Goal: Task Accomplishment & Management: Manage account settings

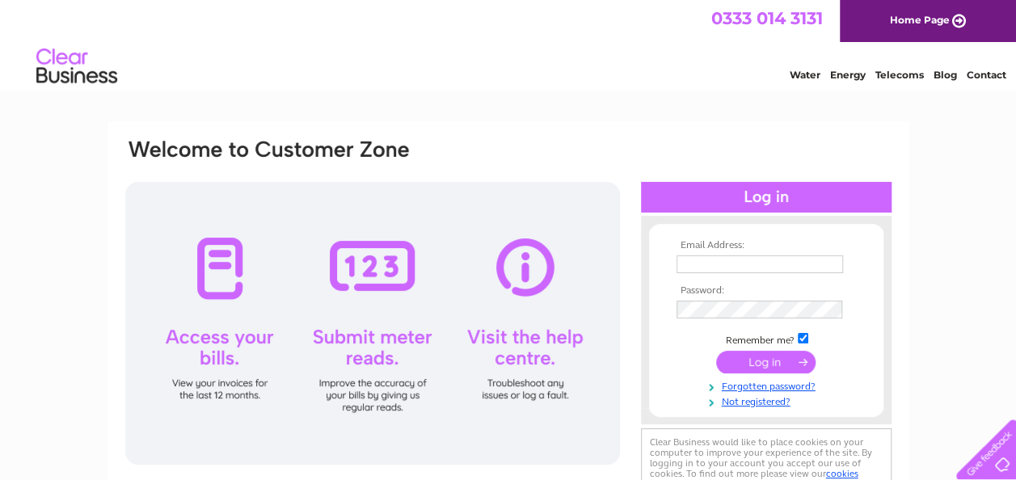
click at [532, 57] on div "Water Energy Telecoms Blog Contact" at bounding box center [508, 68] width 1016 height 53
type input "[EMAIL_ADDRESS][DOMAIN_NAME]"
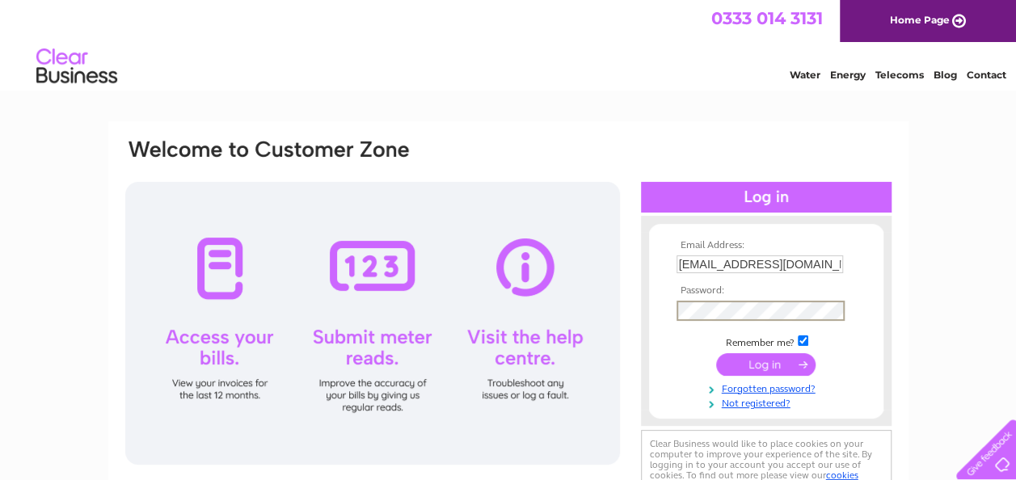
click at [716, 353] on input "submit" at bounding box center [765, 364] width 99 height 23
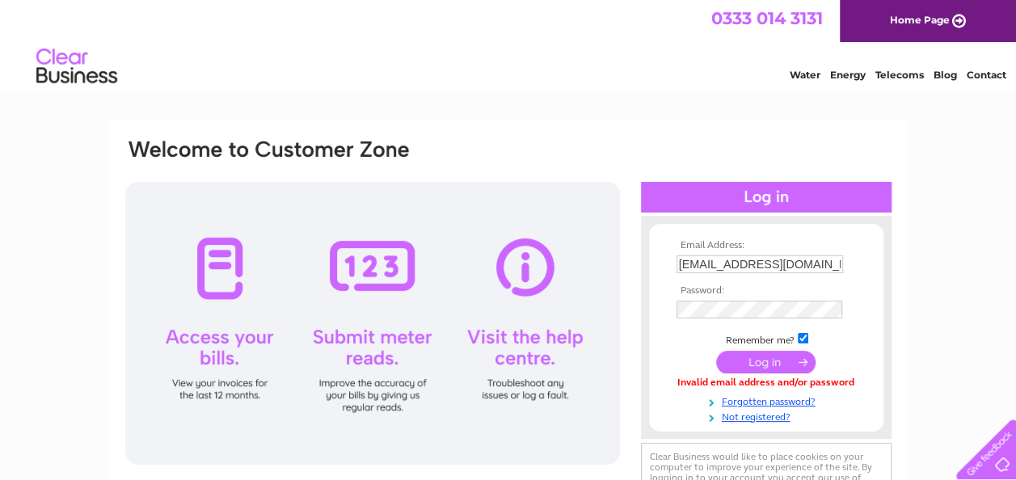
click at [846, 285] on td at bounding box center [767, 281] width 188 height 8
drag, startPoint x: 699, startPoint y: 269, endPoint x: 859, endPoint y: 254, distance: 160.8
click at [852, 257] on td "[EMAIL_ADDRESS][DOMAIN_NAME]" at bounding box center [767, 264] width 188 height 27
click at [859, 254] on form "Email Address: courtneyairwin_96@hotmail.com Password: Forgotten password?" at bounding box center [766, 332] width 234 height 184
click at [931, 257] on div "Email Address: [EMAIL_ADDRESS][DOMAIN_NAME] Password:" at bounding box center [508, 485] width 1016 height 729
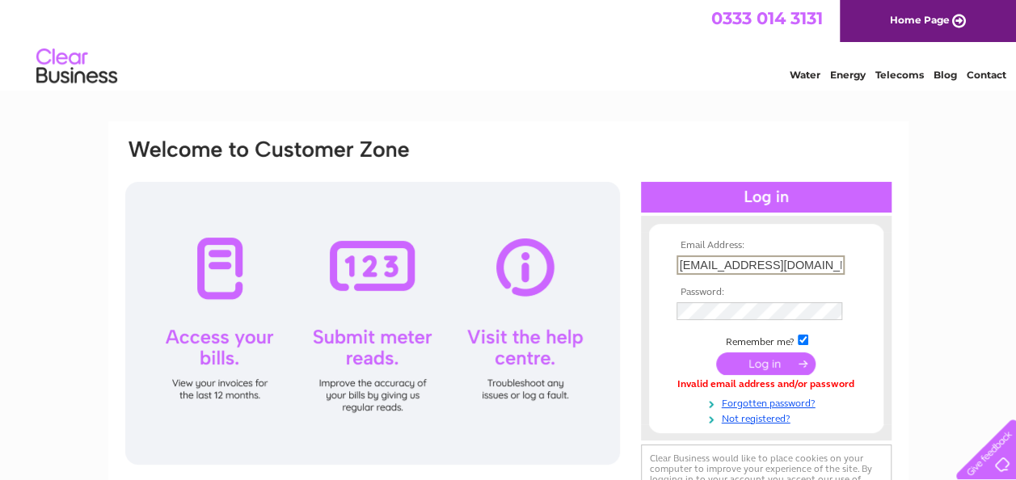
drag, startPoint x: 736, startPoint y: 265, endPoint x: 913, endPoint y: 240, distance: 179.6
click at [913, 240] on div "Email Address: [EMAIL_ADDRESS][DOMAIN_NAME] Password:" at bounding box center [508, 485] width 1016 height 729
click at [749, 264] on input "[EMAIL_ADDRESS][DOMAIN_NAME]" at bounding box center [761, 264] width 168 height 19
drag, startPoint x: 738, startPoint y: 264, endPoint x: 846, endPoint y: 260, distance: 107.6
click at [841, 260] on input "[EMAIL_ADDRESS][DOMAIN_NAME]" at bounding box center [761, 264] width 168 height 19
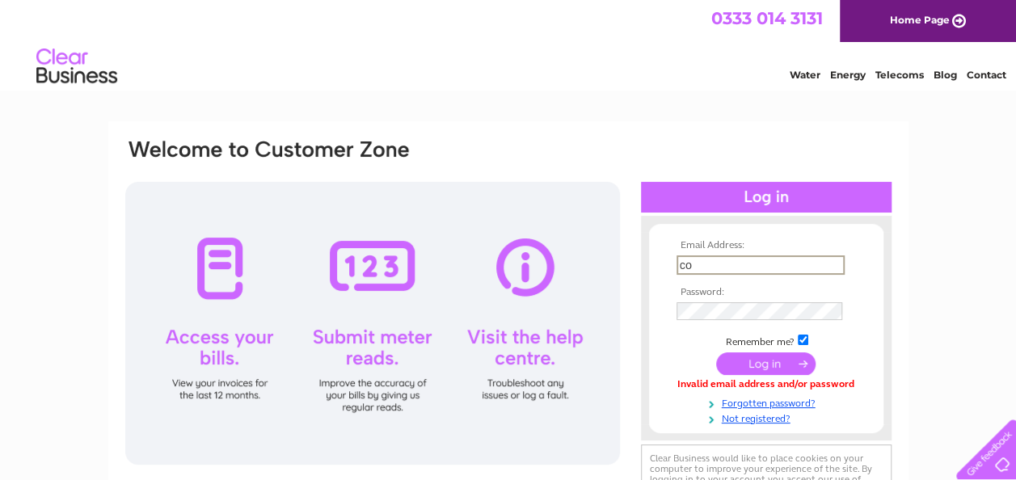
type input "c"
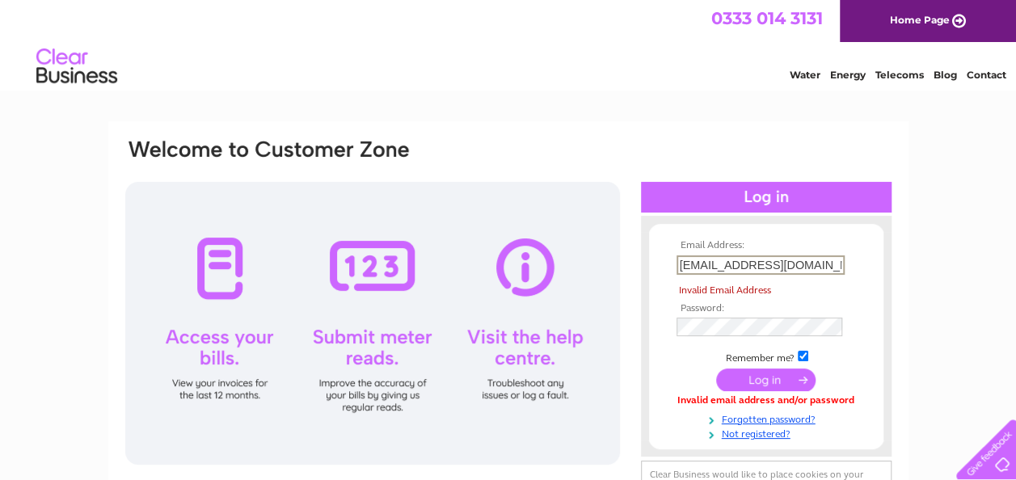
type input "[EMAIL_ADDRESS][DOMAIN_NAME]"
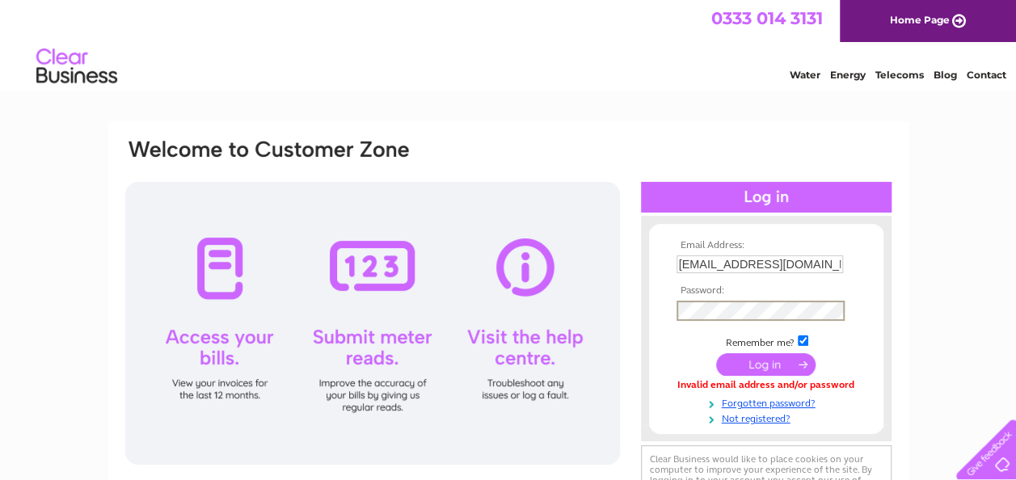
click at [716, 353] on input "submit" at bounding box center [765, 364] width 99 height 23
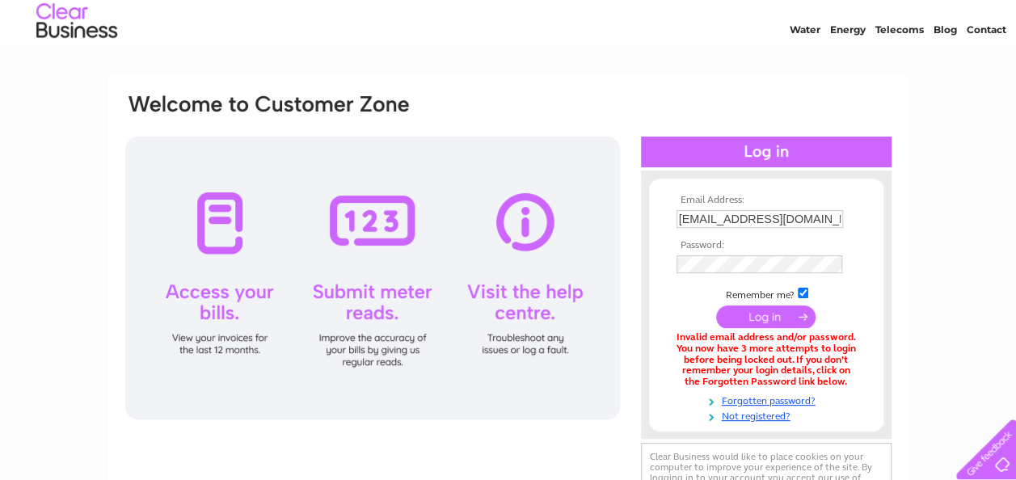
scroll to position [81, 0]
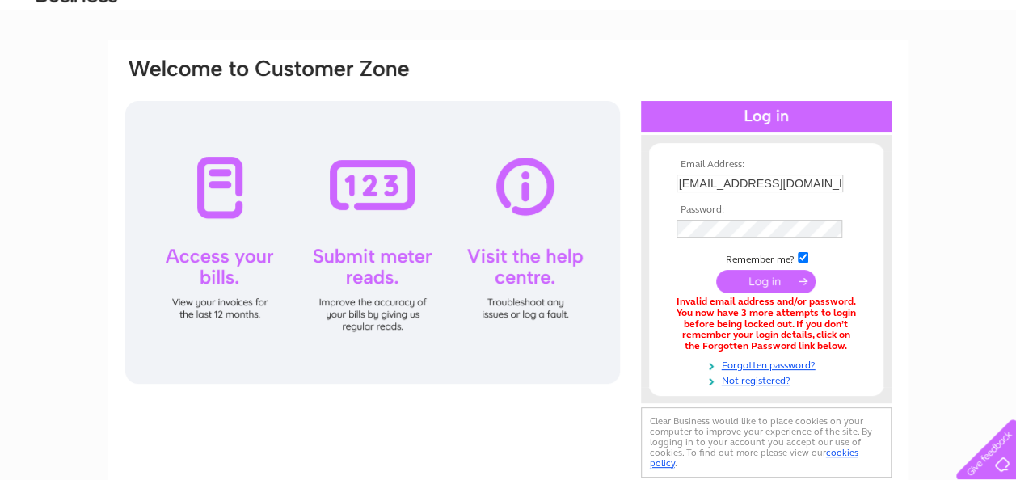
click at [905, 335] on div "Email Address: courtneyairwin_96@hotmail.com Password:" at bounding box center [508, 269] width 800 height 458
click at [774, 361] on link "Forgotten password?" at bounding box center [768, 363] width 183 height 15
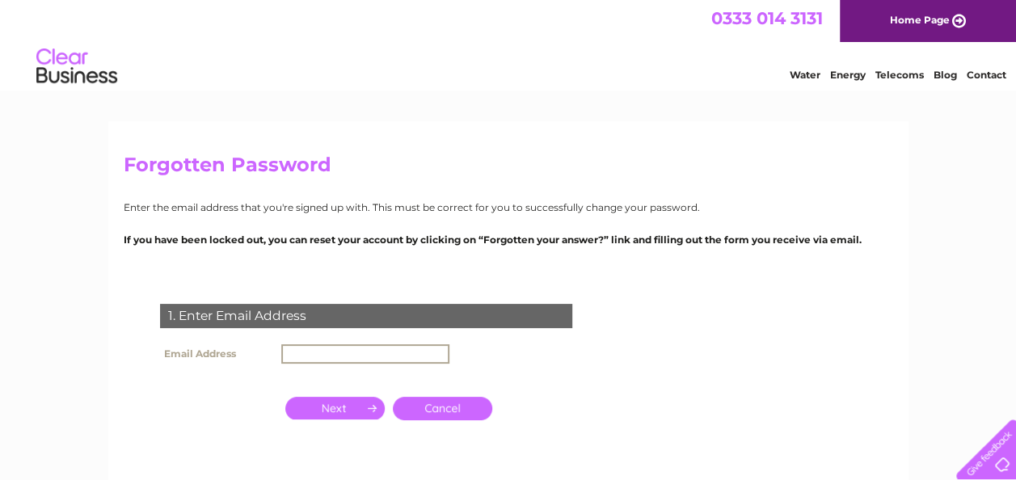
drag, startPoint x: 382, startPoint y: 346, endPoint x: 374, endPoint y: 356, distance: 12.1
click at [377, 354] on input "text" at bounding box center [365, 353] width 168 height 19
type input "[EMAIL_ADDRESS][DOMAIN_NAME]"
drag, startPoint x: 345, startPoint y: 199, endPoint x: 357, endPoint y: 237, distance: 39.9
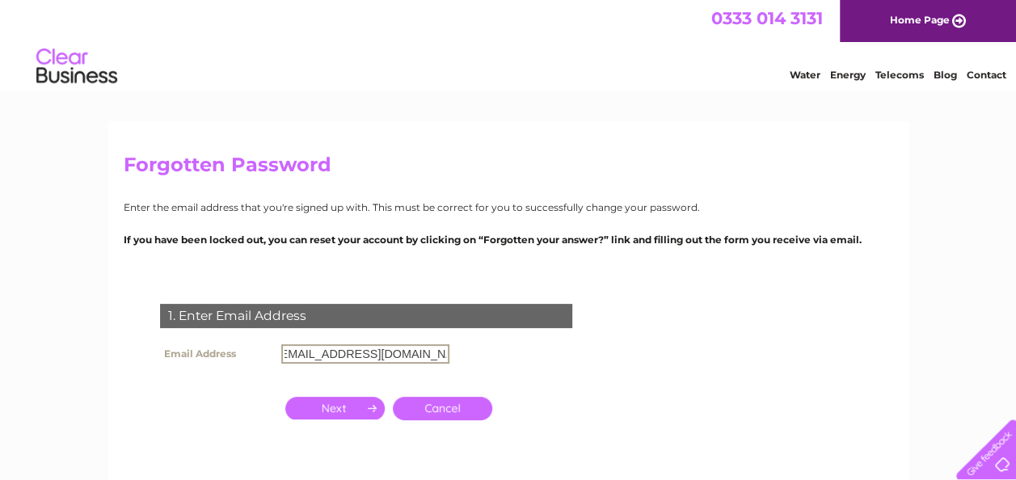
click at [345, 199] on div "Forgotten Password Enter the email address that you're signed up with. This mus…" at bounding box center [508, 347] width 800 height 453
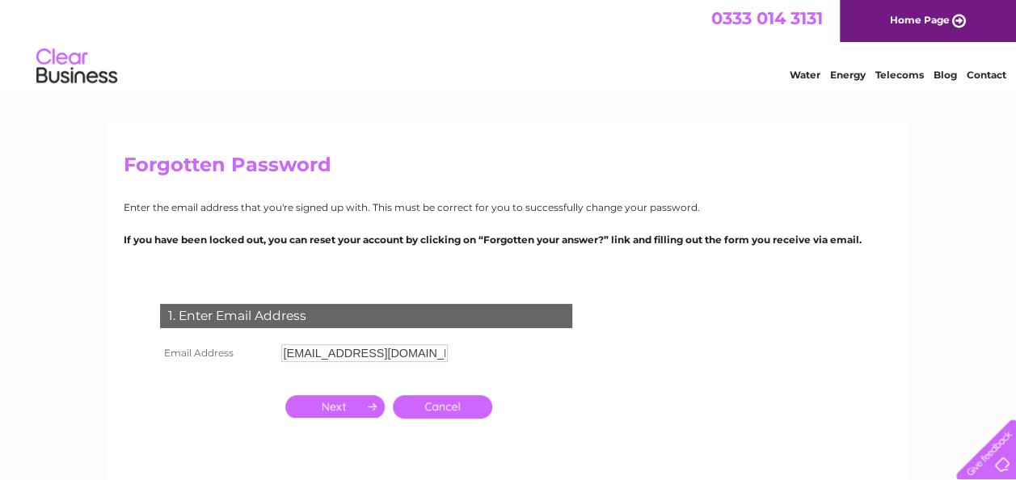
click at [336, 407] on input "button" at bounding box center [334, 406] width 99 height 23
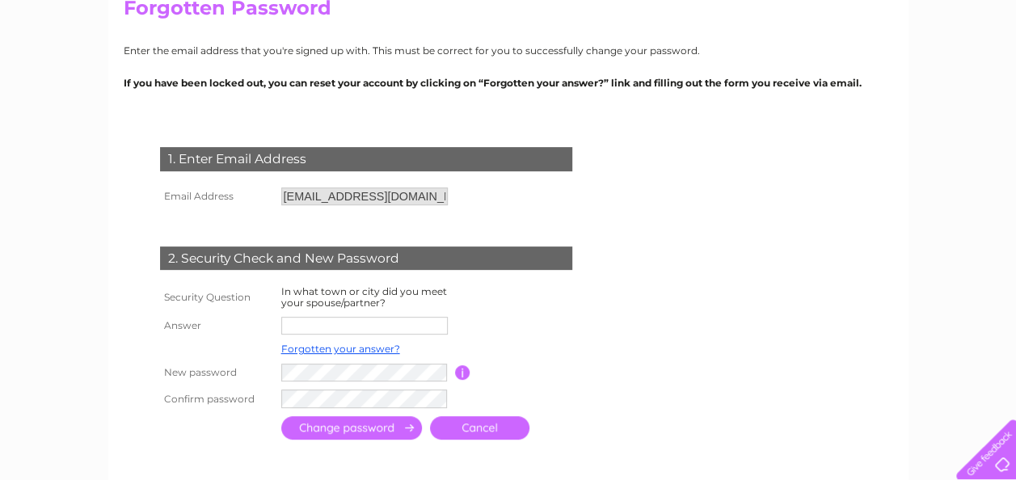
scroll to position [162, 0]
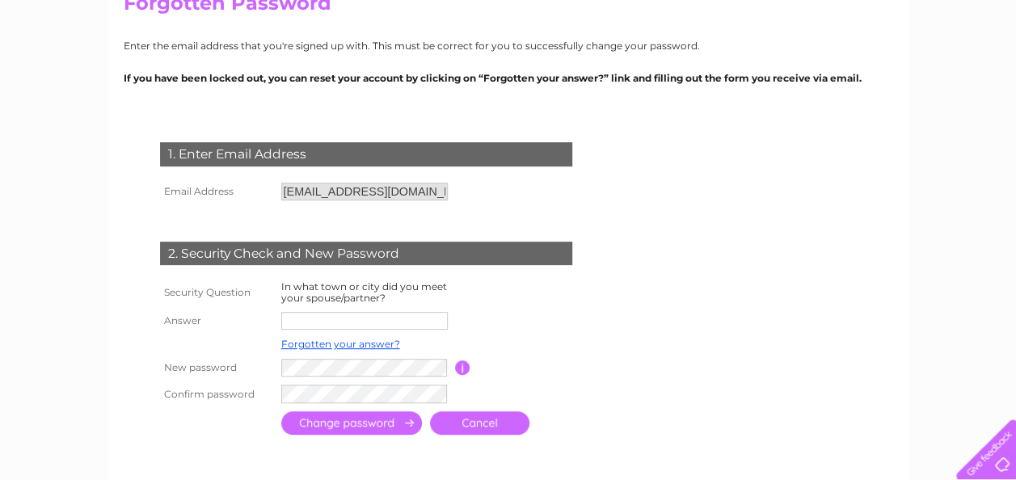
click at [335, 322] on input "text" at bounding box center [364, 321] width 167 height 18
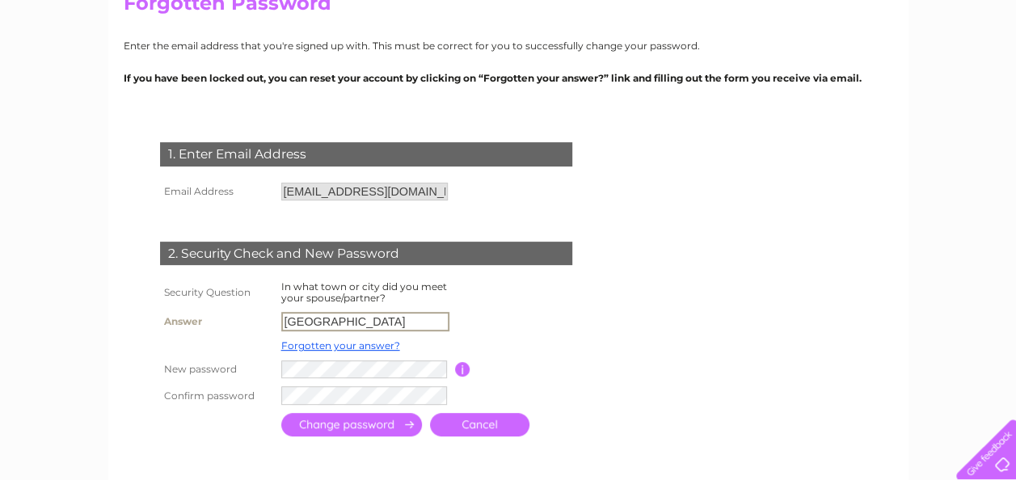
type input "[GEOGRAPHIC_DATA]"
click at [368, 361] on td at bounding box center [366, 369] width 178 height 27
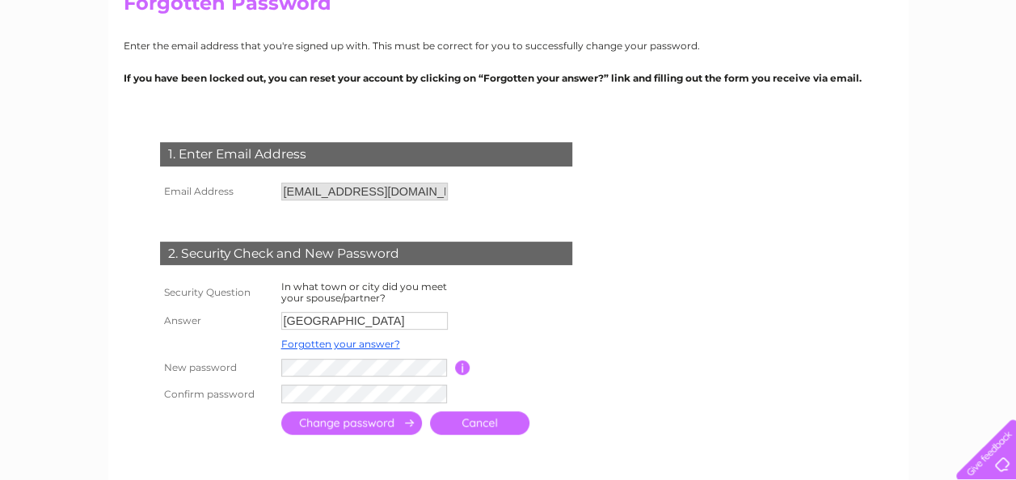
click at [455, 370] on input "button" at bounding box center [462, 368] width 15 height 15
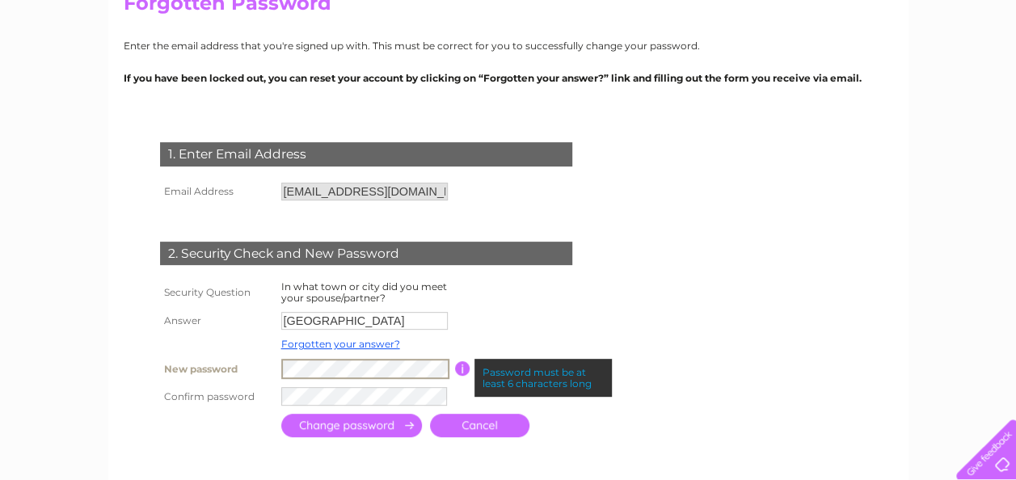
click at [139, 365] on div "1. Enter Email Address Email Address courtneyairwin_96@hotmail.com Cancel" at bounding box center [369, 283] width 491 height 315
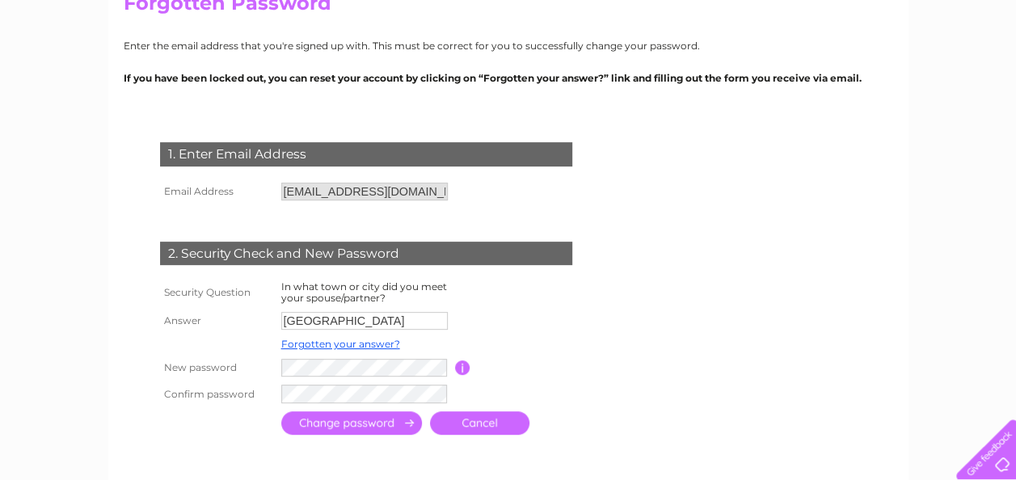
click at [336, 425] on input "submit" at bounding box center [351, 422] width 141 height 23
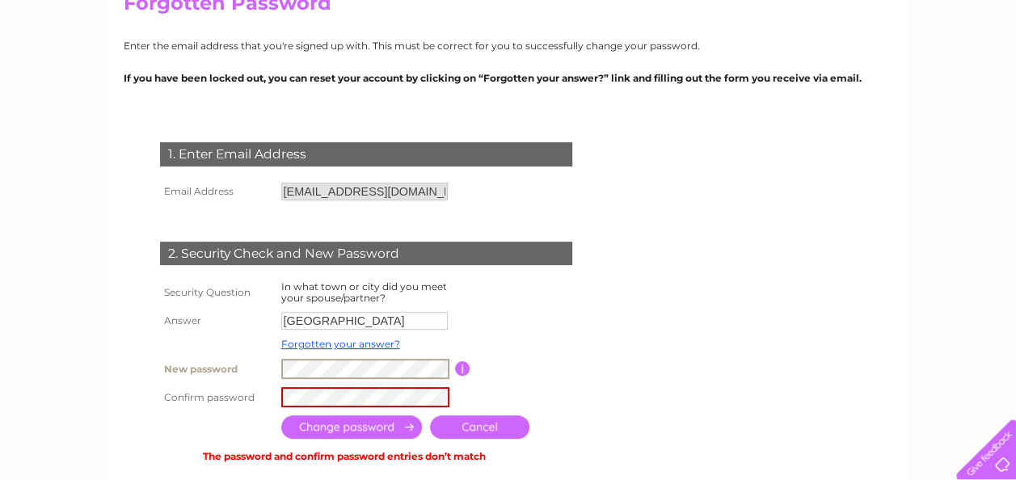
click at [157, 365] on tr "New password Password must be at least 6 characters long" at bounding box center [385, 369] width 459 height 28
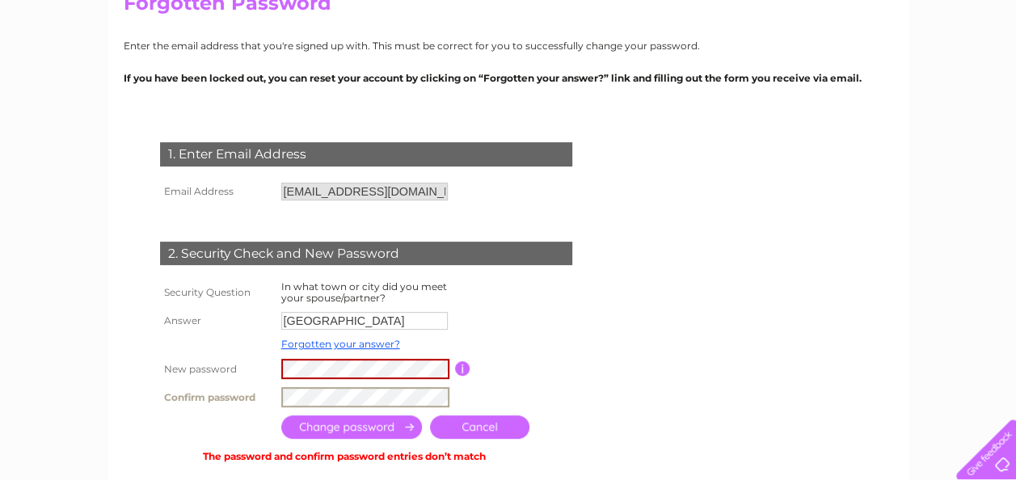
click at [281, 415] on input "submit" at bounding box center [351, 426] width 141 height 23
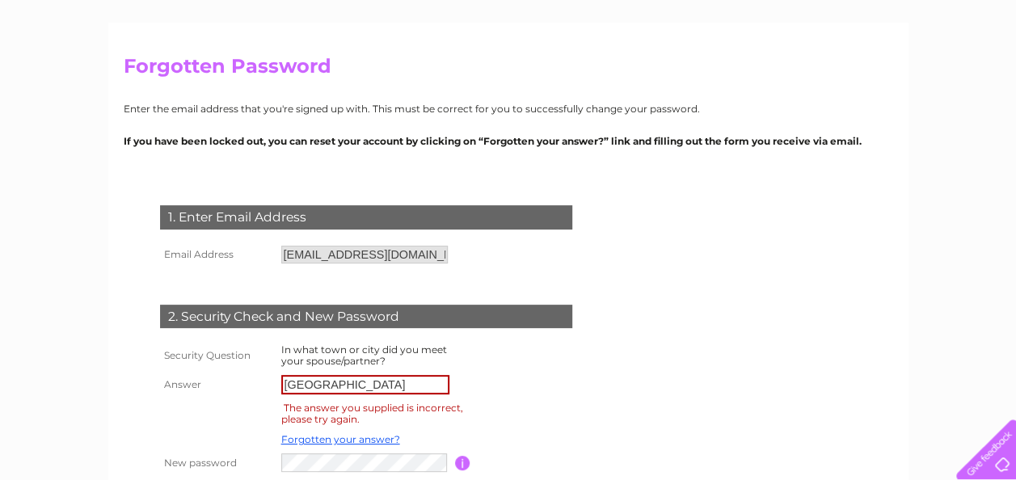
scroll to position [404, 0]
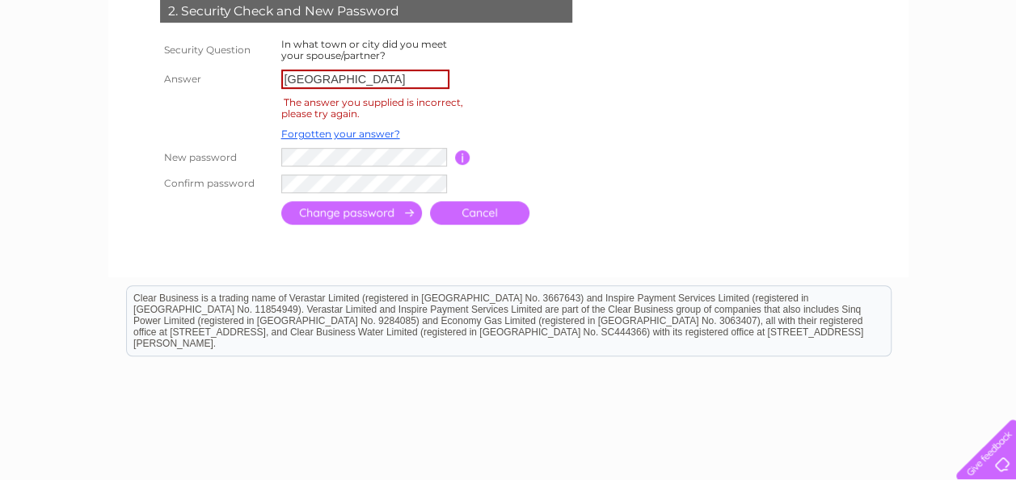
drag, startPoint x: 394, startPoint y: 78, endPoint x: 215, endPoint y: 36, distance: 183.3
click at [238, 55] on tbody "Security Question In what town or city did you meet your spouse/partner? Answer…" at bounding box center [385, 116] width 459 height 162
type input "[GEOGRAPHIC_DATA]"
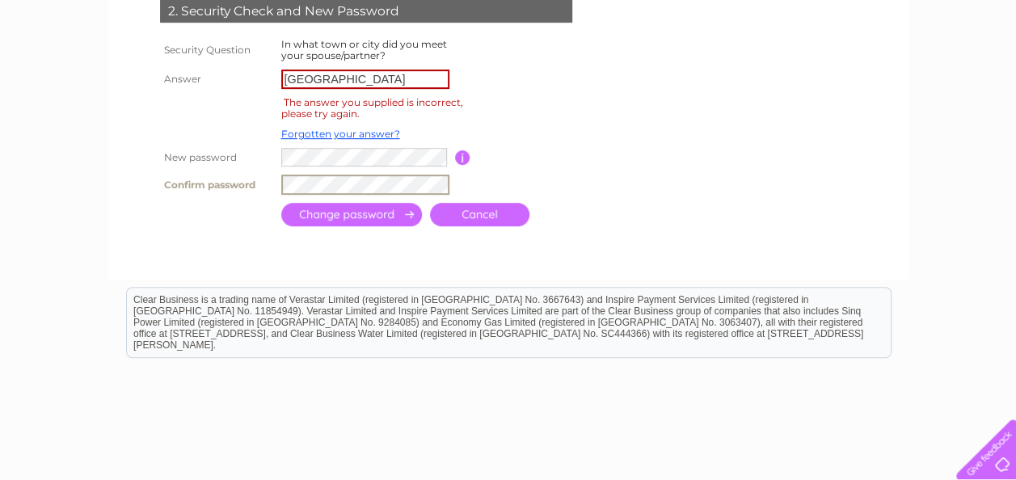
click at [281, 203] on input "submit" at bounding box center [351, 214] width 141 height 23
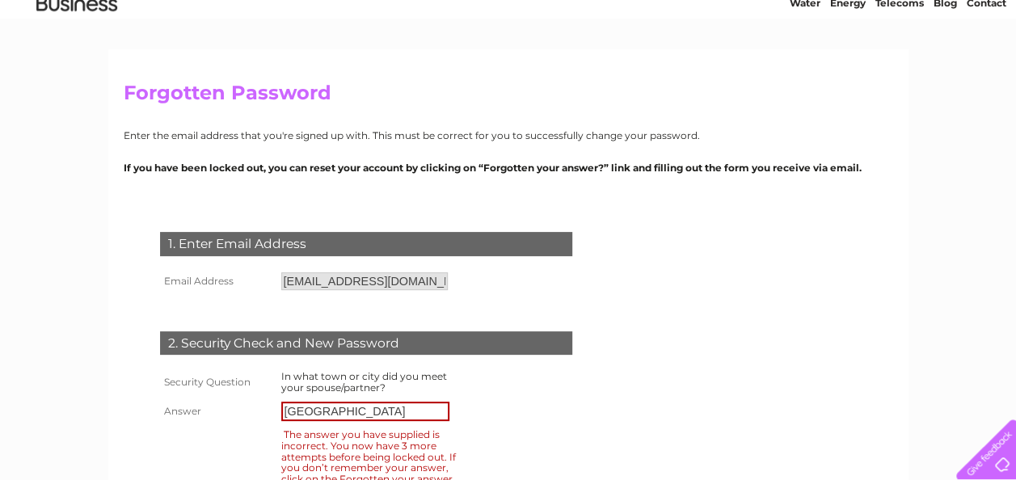
scroll to position [162, 0]
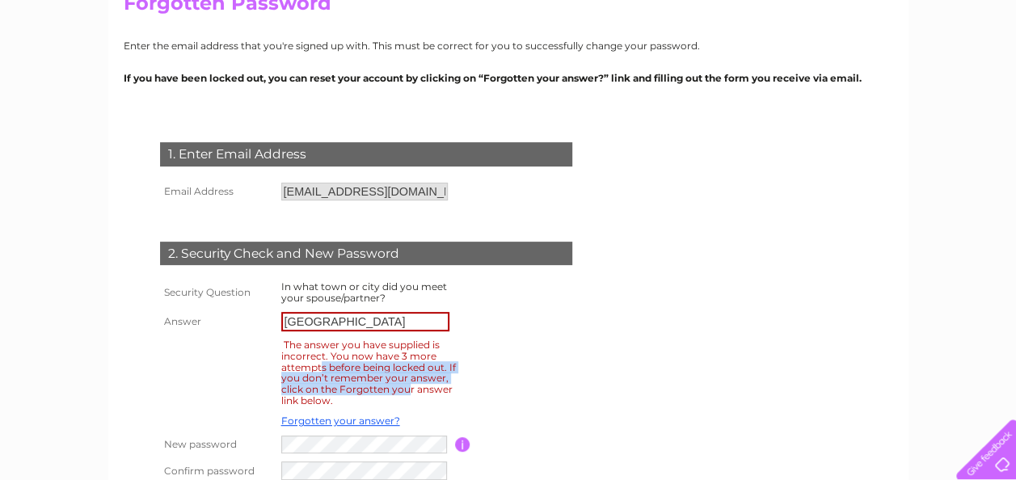
drag, startPoint x: 412, startPoint y: 377, endPoint x: 302, endPoint y: 361, distance: 111.0
click at [302, 361] on div "The answer you have supplied is incorrect. You now have 3 more attempts before …" at bounding box center [368, 372] width 175 height 73
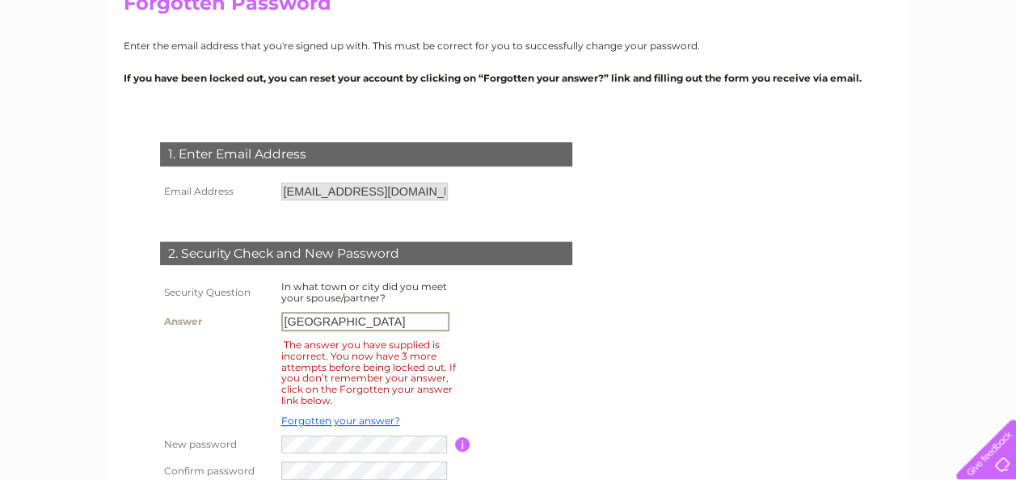
drag, startPoint x: 370, startPoint y: 319, endPoint x: 95, endPoint y: 302, distance: 275.4
click at [95, 302] on div "Forgotten Password Enter the email address that you're signed up with. This mus…" at bounding box center [508, 400] width 1016 height 881
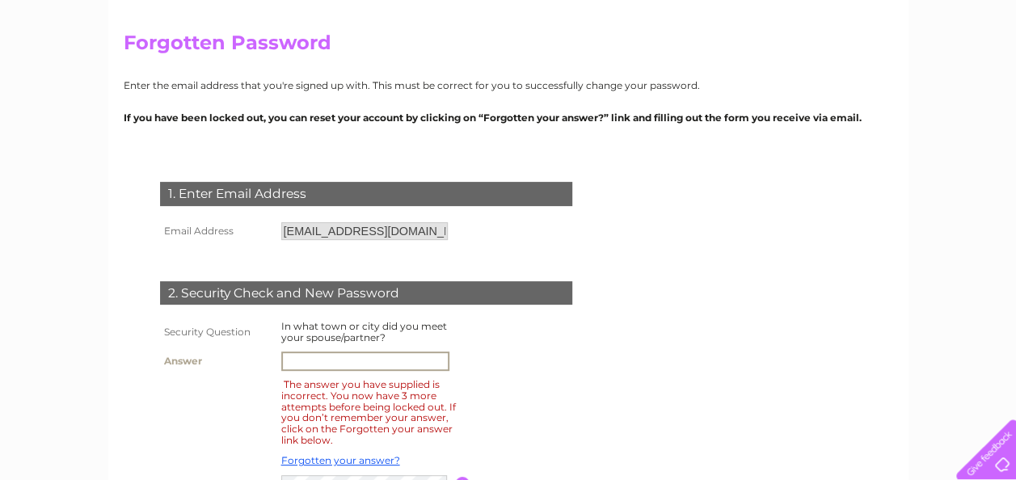
scroll to position [0, 0]
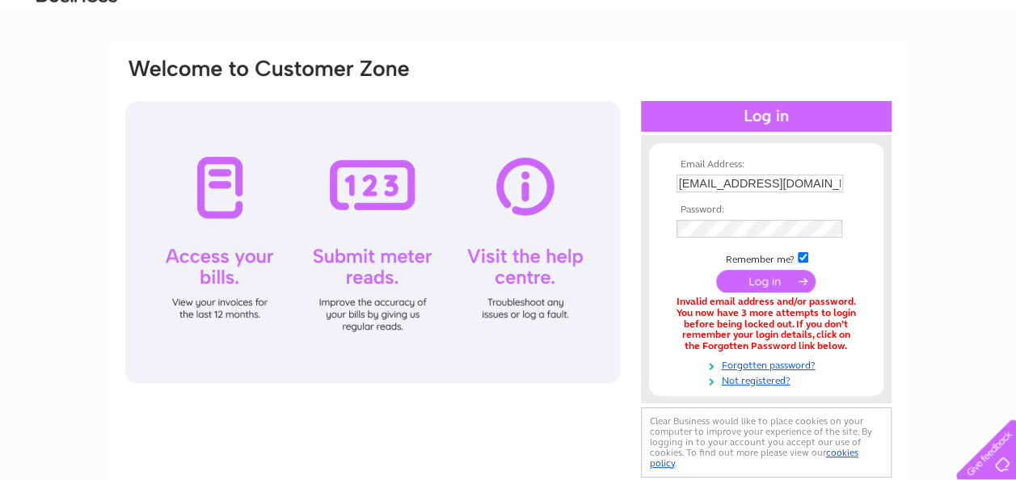
click at [755, 238] on td at bounding box center [767, 229] width 188 height 27
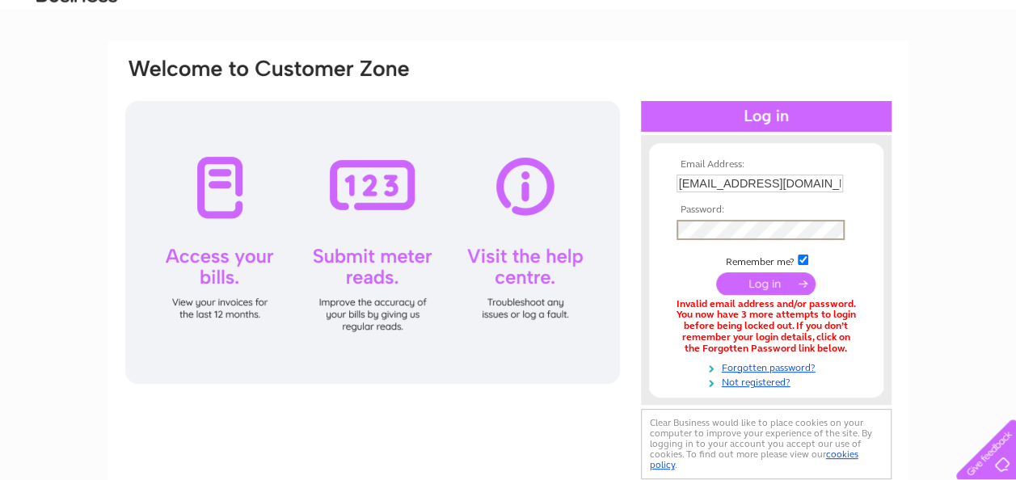
click at [716, 272] on input "submit" at bounding box center [765, 283] width 99 height 23
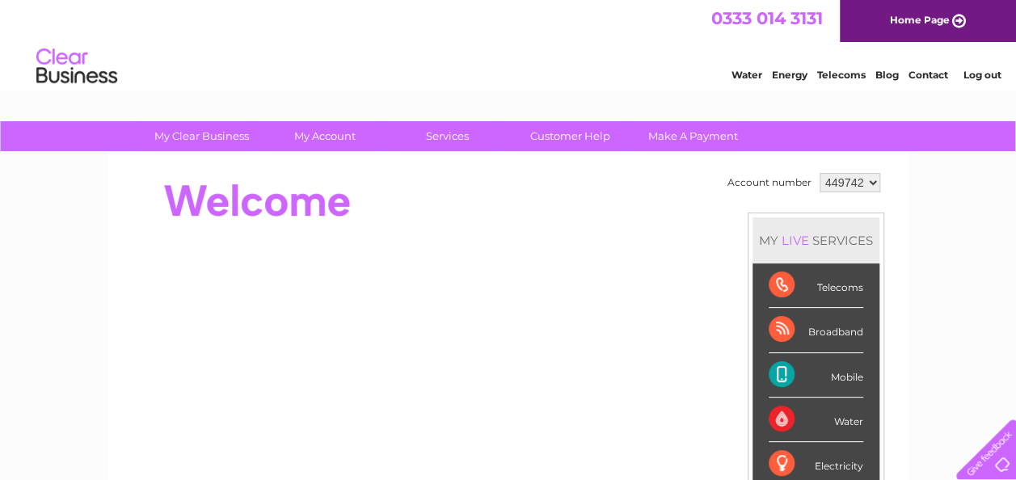
click at [790, 236] on div "LIVE" at bounding box center [795, 240] width 34 height 15
drag, startPoint x: 790, startPoint y: 236, endPoint x: 873, endPoint y: 234, distance: 83.3
click at [873, 234] on div "MY LIVE SERVICES" at bounding box center [816, 240] width 127 height 46
click at [875, 234] on div "MY LIVE SERVICES" at bounding box center [816, 240] width 127 height 46
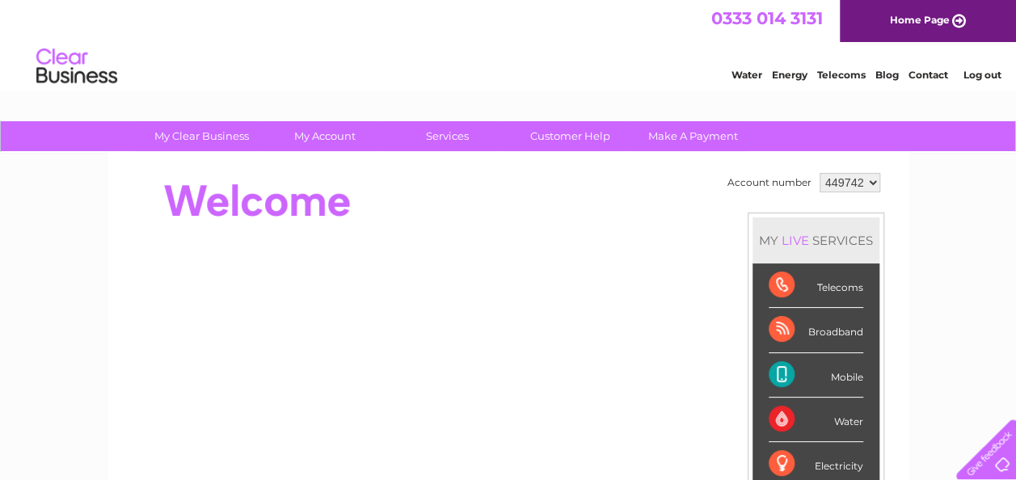
click at [943, 69] on link "Contact" at bounding box center [929, 75] width 40 height 12
